Goal: Task Accomplishment & Management: Use online tool/utility

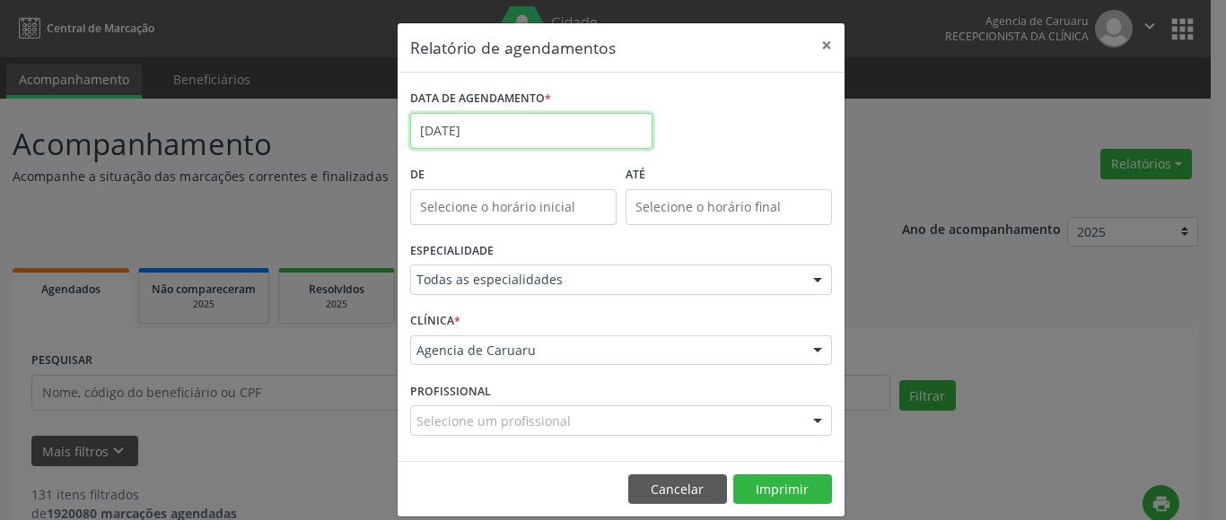
click at [515, 117] on input "[DATE]" at bounding box center [531, 131] width 242 height 36
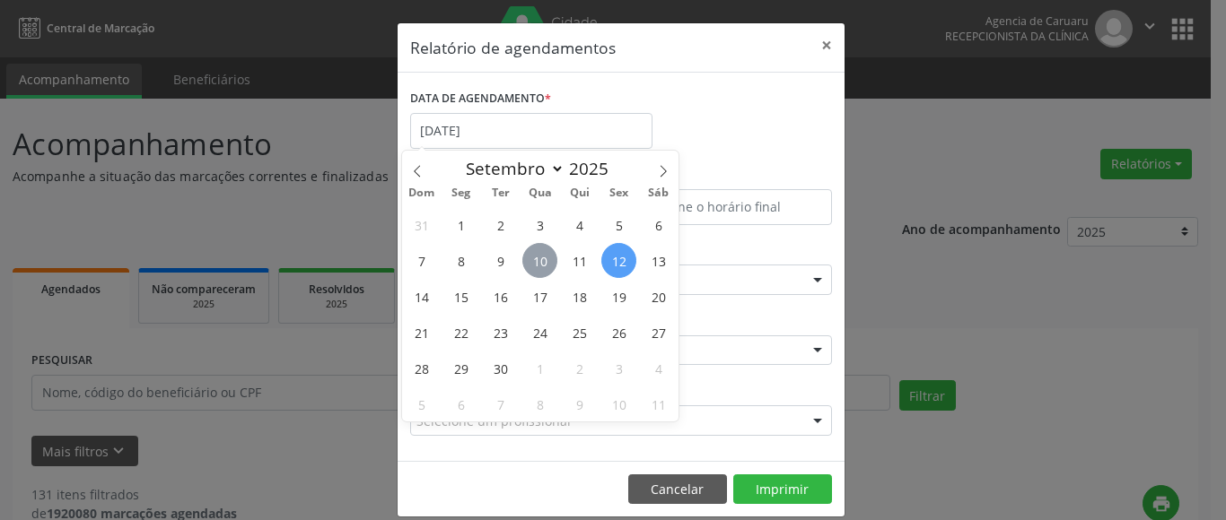
click at [523, 265] on span "10" at bounding box center [539, 260] width 35 height 35
type input "[DATE]"
click at [523, 265] on span "10" at bounding box center [539, 260] width 35 height 35
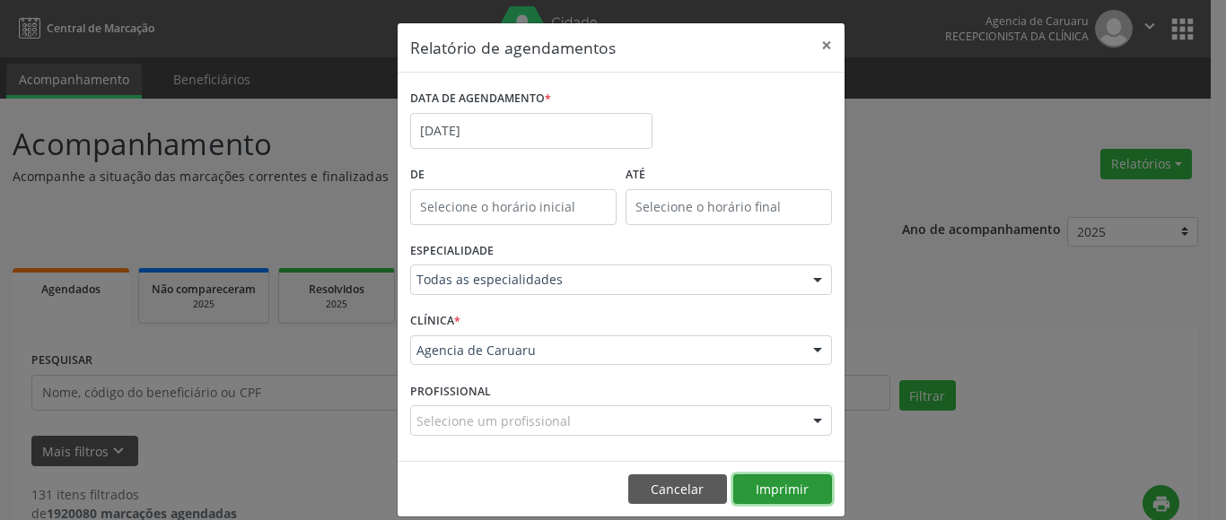
click at [790, 489] on button "Imprimir" at bounding box center [782, 490] width 99 height 31
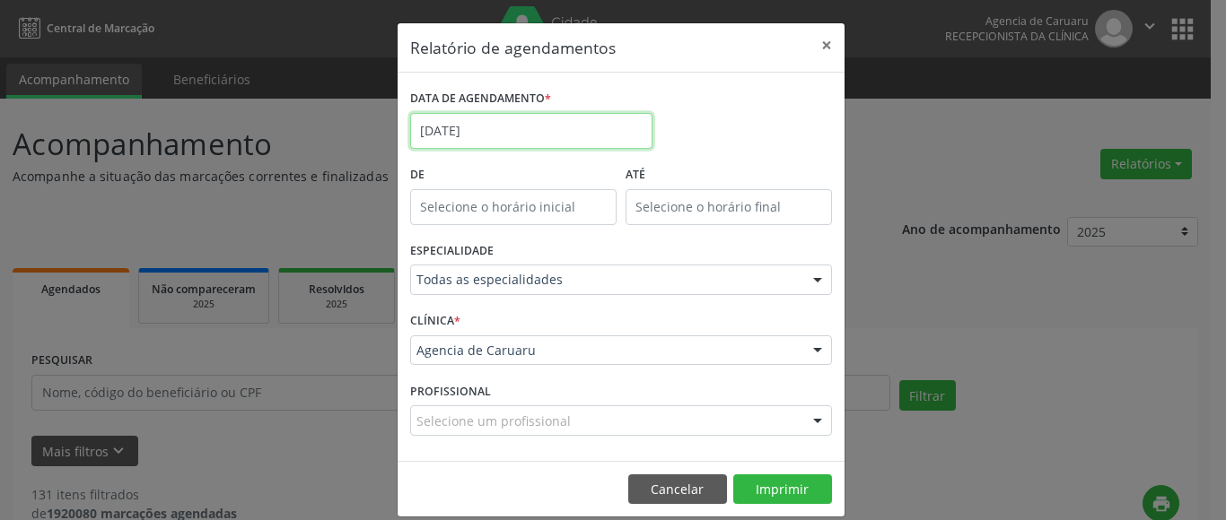
click at [493, 142] on input "[DATE]" at bounding box center [531, 131] width 242 height 36
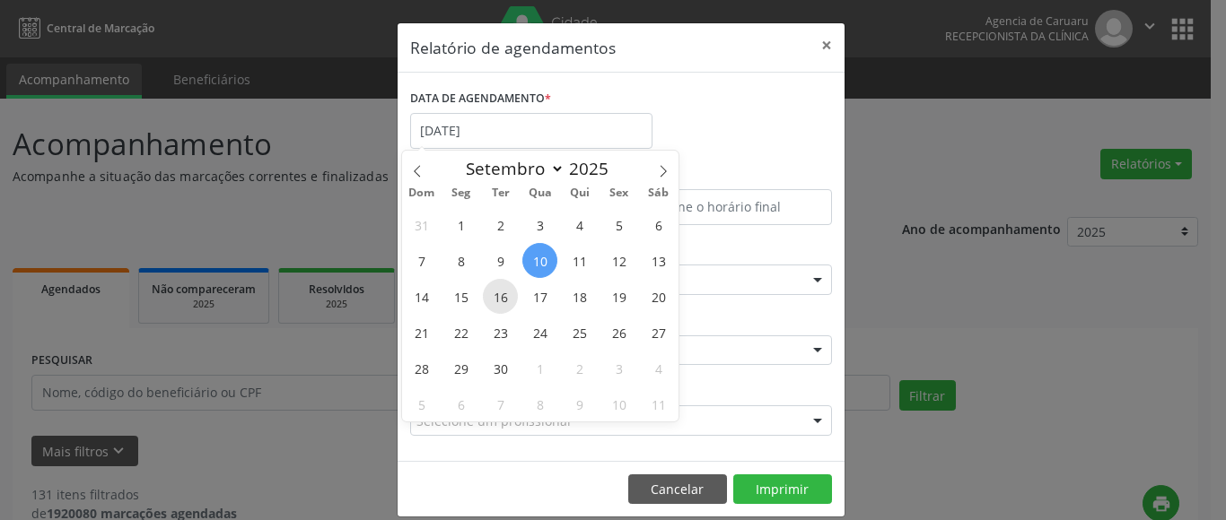
click at [500, 298] on span "16" at bounding box center [500, 296] width 35 height 35
type input "[DATE]"
click at [500, 298] on span "16" at bounding box center [500, 296] width 35 height 35
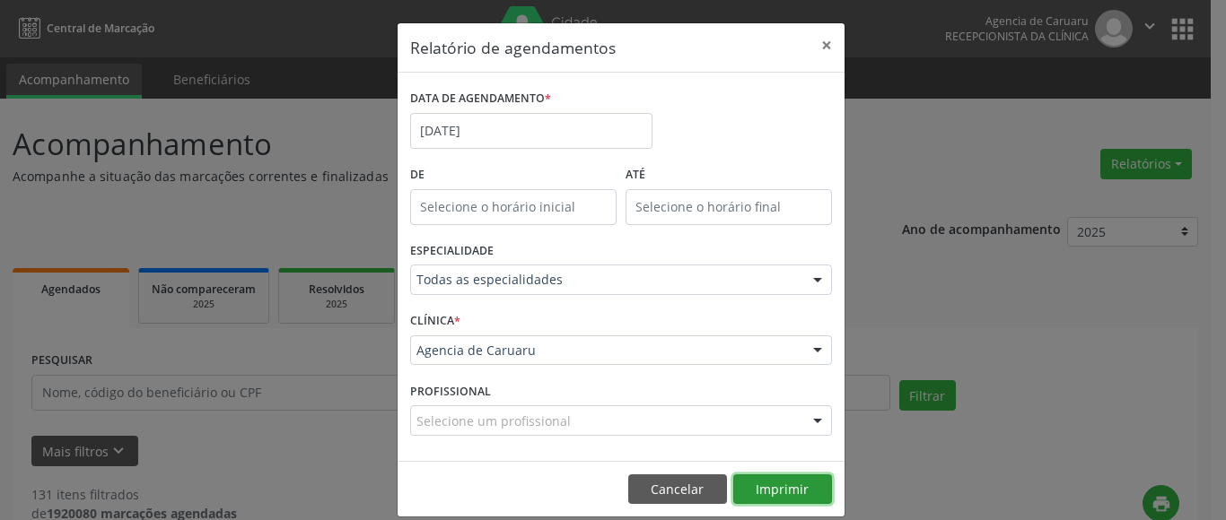
click at [788, 483] on button "Imprimir" at bounding box center [782, 490] width 99 height 31
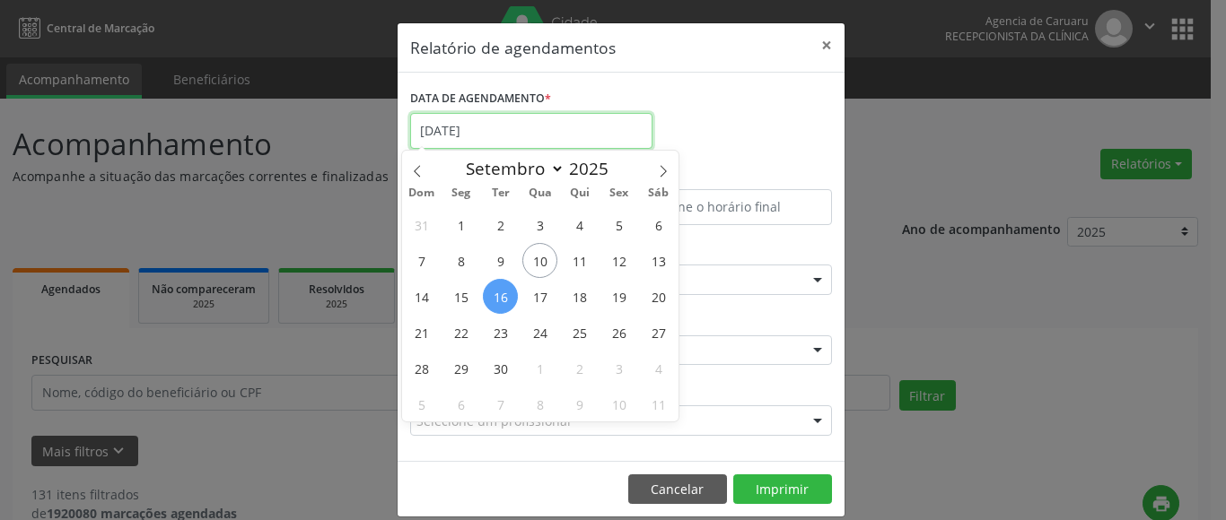
click at [491, 119] on input "[DATE]" at bounding box center [531, 131] width 242 height 36
click at [504, 338] on span "23" at bounding box center [500, 332] width 35 height 35
type input "23/09/2025"
click at [504, 338] on span "23" at bounding box center [500, 332] width 35 height 35
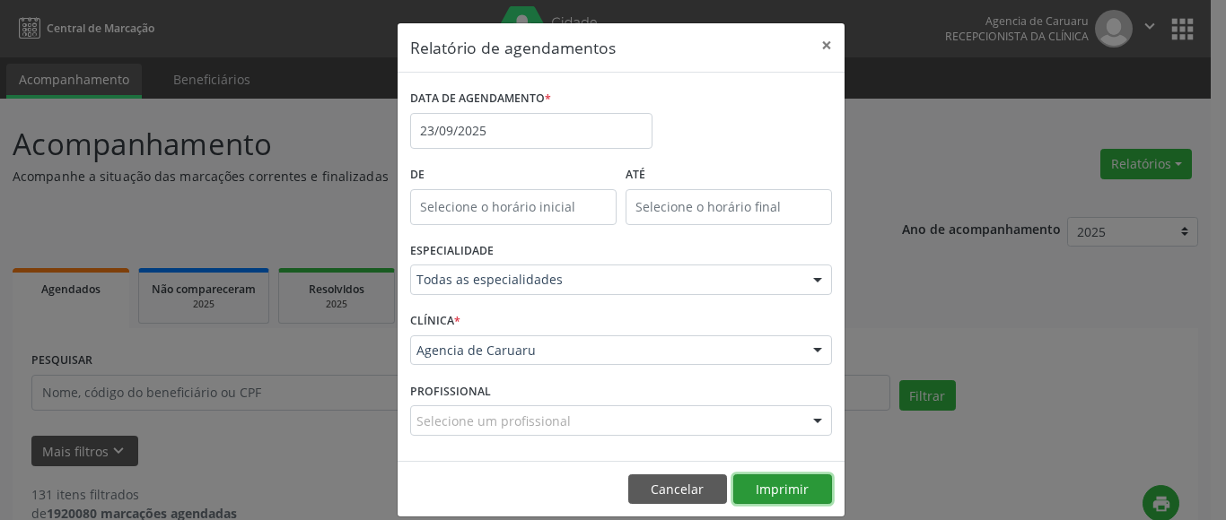
click at [784, 486] on button "Imprimir" at bounding box center [782, 490] width 99 height 31
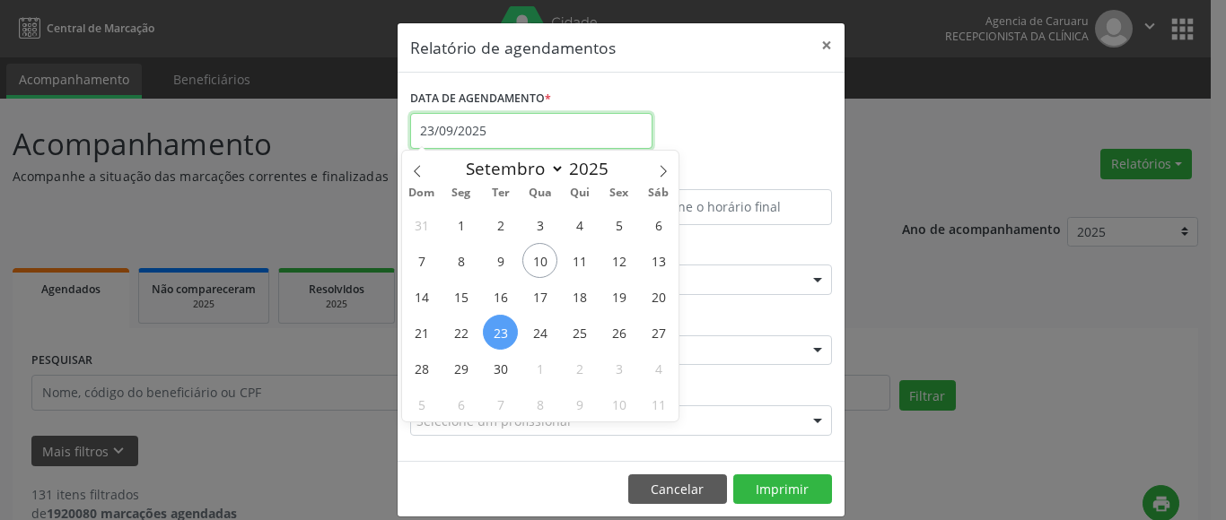
click at [474, 122] on input "23/09/2025" at bounding box center [531, 131] width 242 height 36
